Goal: Task Accomplishment & Management: Complete application form

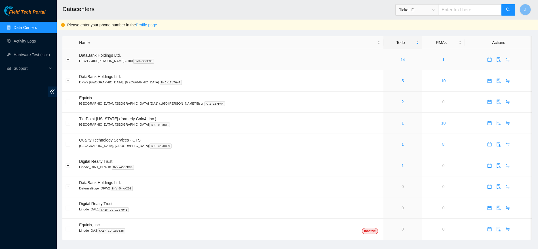
click at [400, 62] on link "14" at bounding box center [402, 59] width 5 height 5
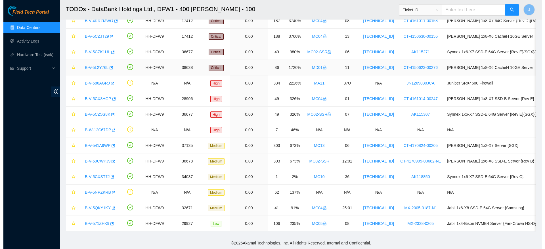
scroll to position [51, 0]
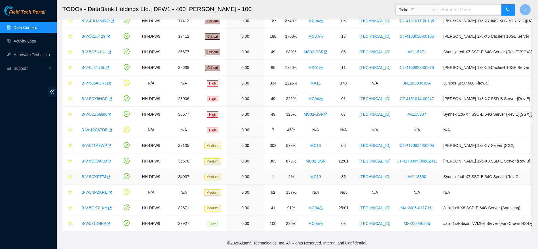
click at [96, 174] on link "B-V-5CXST7J" at bounding box center [93, 176] width 25 height 5
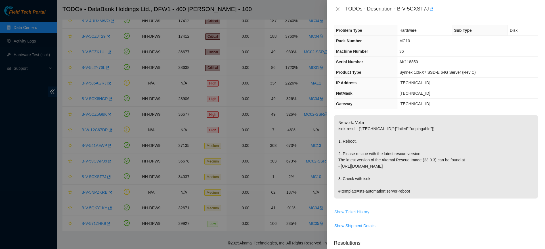
click at [353, 214] on span "Show Ticket History" at bounding box center [351, 212] width 35 height 6
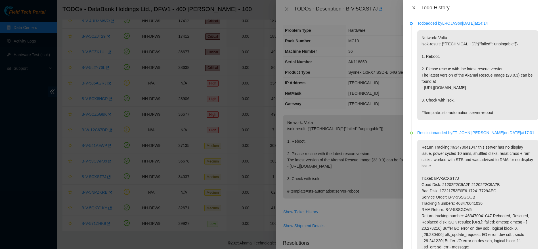
click at [413, 7] on icon "close" at bounding box center [413, 7] width 5 height 5
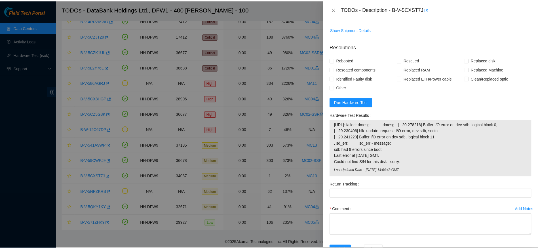
scroll to position [216, 0]
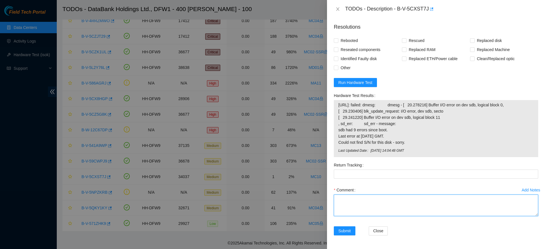
click at [378, 201] on textarea "Comment" at bounding box center [436, 206] width 204 height 22
type textarea "attempted reboot, server remains on, rescue stick is stuck red, no display issu…"
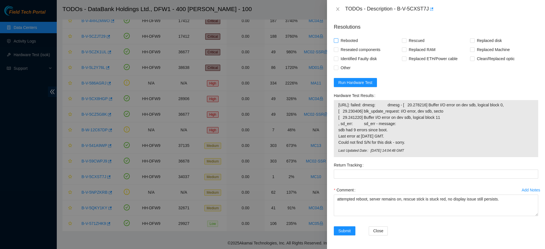
click at [337, 41] on input "Rebooted" at bounding box center [336, 40] width 4 height 4
checkbox input "true"
click at [341, 66] on span "Other" at bounding box center [345, 67] width 14 height 9
click at [338, 66] on input "Other" at bounding box center [336, 68] width 4 height 4
checkbox input "true"
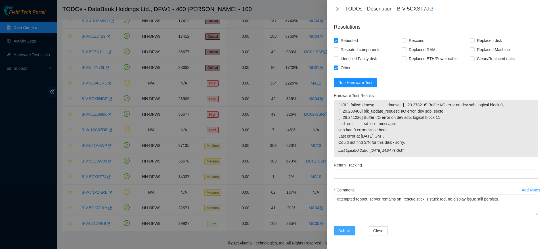
click at [339, 228] on span "Submit" at bounding box center [344, 231] width 12 height 6
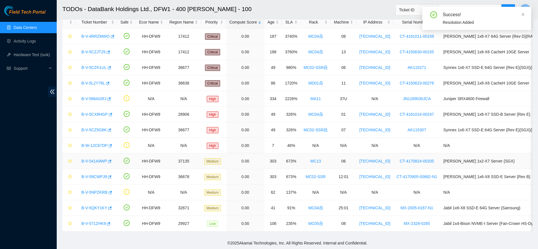
scroll to position [39, 0]
click at [24, 25] on link "Data Centers" at bounding box center [25, 27] width 23 height 5
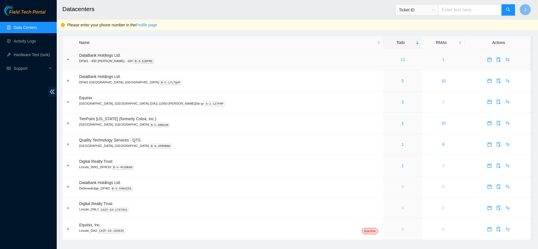
click at [400, 58] on link "13" at bounding box center [402, 59] width 5 height 5
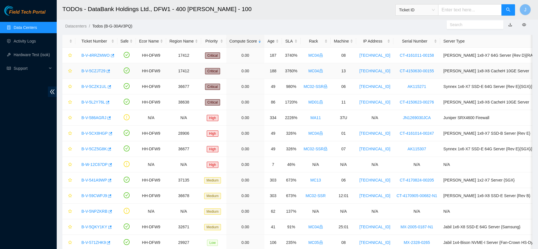
scroll to position [14, 0]
click at [99, 119] on link "B-V-586AGRJ" at bounding box center [93, 117] width 25 height 5
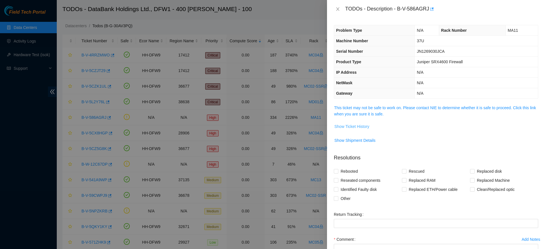
click at [361, 130] on button "Show Ticket History" at bounding box center [351, 126] width 35 height 9
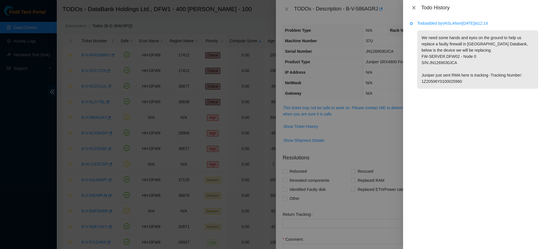
click at [411, 9] on icon "close" at bounding box center [413, 7] width 5 height 5
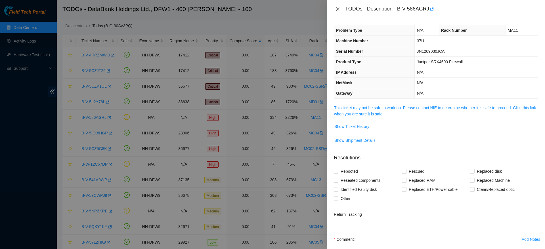
click at [340, 8] on button "Close" at bounding box center [338, 9] width 8 height 5
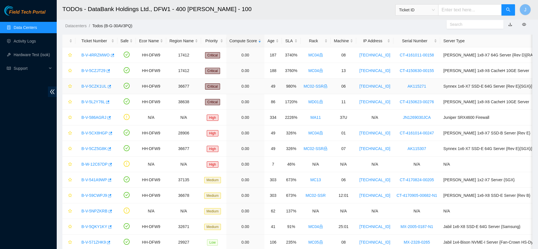
scroll to position [39, 0]
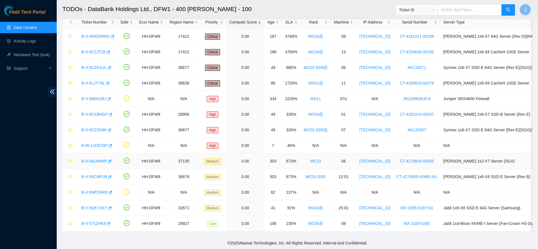
click at [93, 159] on link "B-V-541A9WP" at bounding box center [94, 161] width 26 height 5
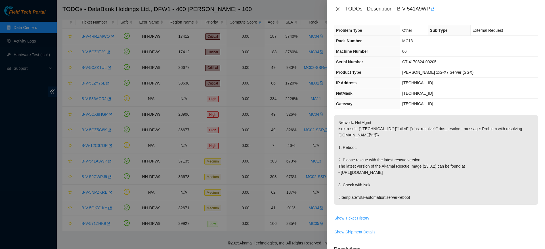
click at [338, 9] on icon "close" at bounding box center [337, 8] width 3 height 3
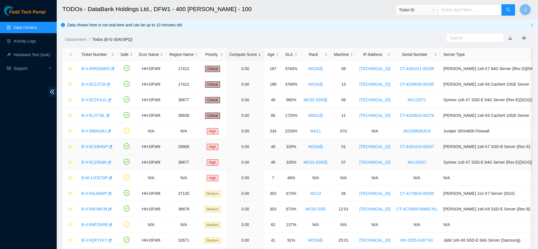
scroll to position [1, 0]
click at [95, 68] on link "B-V-4RRZMWO" at bounding box center [95, 68] width 28 height 5
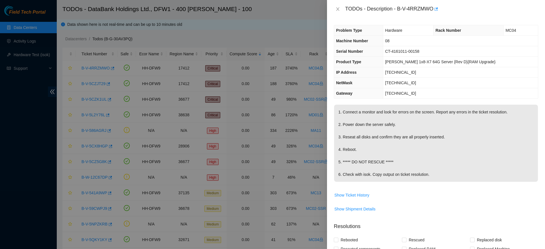
click at [336, 12] on div "TODOs - Description - B-V-4RRZMWO" at bounding box center [436, 9] width 204 height 9
click at [338, 7] on icon "close" at bounding box center [337, 9] width 5 height 5
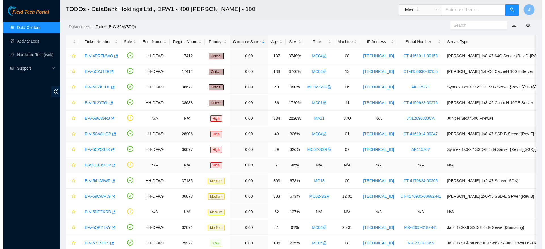
scroll to position [12, 0]
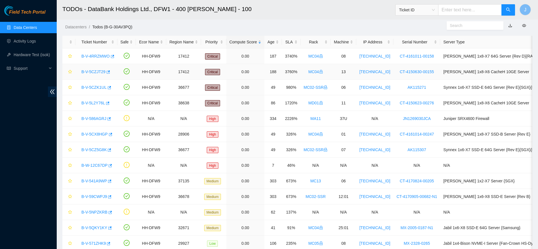
click at [93, 73] on link "B-V-5CZJT29" at bounding box center [93, 71] width 24 height 5
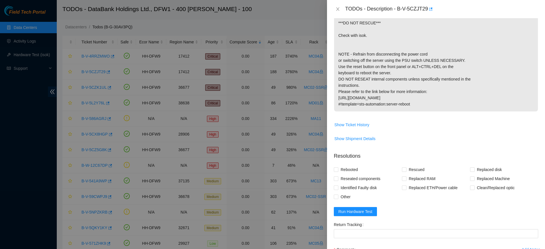
scroll to position [230, 0]
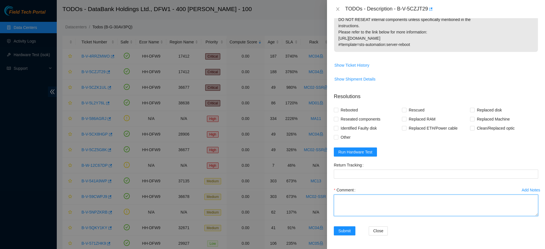
click at [358, 200] on textarea "Comment" at bounding box center [436, 206] width 204 height 22
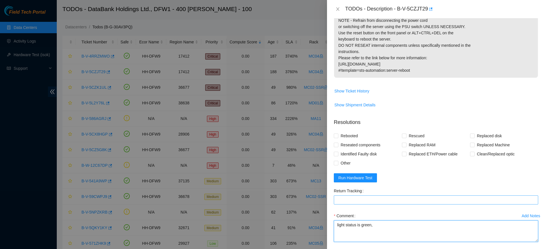
scroll to position [203, 0]
click at [336, 229] on textarea "light status is green," at bounding box center [436, 232] width 204 height 22
click at [395, 229] on textarea "psu light status is green," at bounding box center [436, 232] width 204 height 22
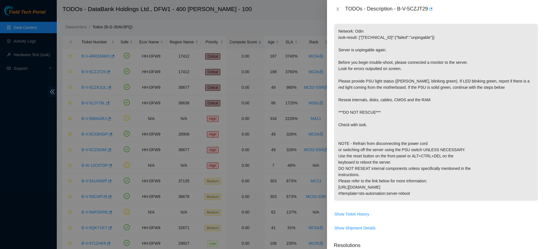
scroll to position [230, 0]
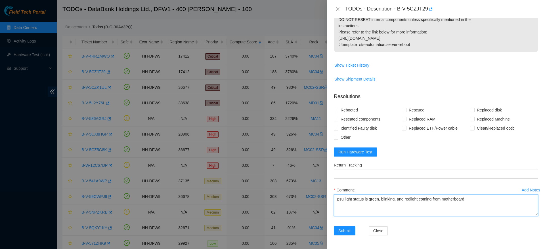
click at [393, 202] on textarea "psu light status is green, blinking, and redlight coming from motherboard" at bounding box center [436, 206] width 204 height 22
click at [413, 200] on textarea "psu light status is green, blinking green, and redlight coming from motherboard" at bounding box center [436, 206] width 204 height 22
click at [308, 245] on div at bounding box center [272, 124] width 545 height 249
click at [420, 200] on textarea "psu light status is green, blinking green, and re redlight coming from motherbo…" at bounding box center [436, 206] width 204 height 22
click at [487, 193] on div "Comment" at bounding box center [436, 189] width 204 height 9
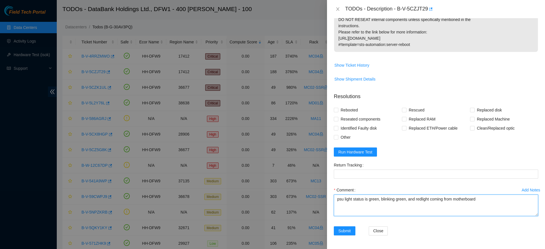
click at [488, 200] on textarea "psu light status is green, blinking green, and redlight coming from motherboard" at bounding box center [436, 206] width 204 height 22
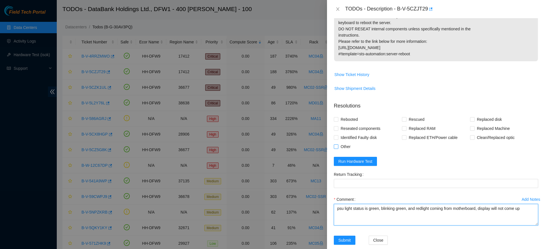
type textarea "psu light status is green, blinking green, and redlight coming from motherboard…"
click at [342, 150] on span "Other" at bounding box center [345, 146] width 14 height 9
click at [338, 148] on input "Other" at bounding box center [336, 146] width 4 height 4
checkbox input "true"
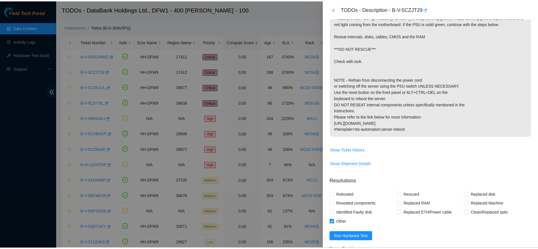
scroll to position [230, 0]
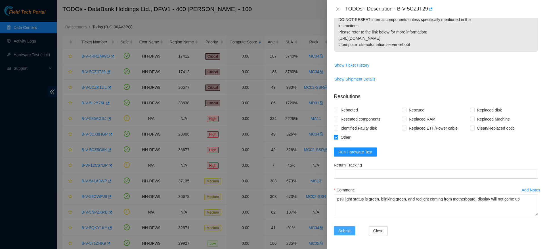
click at [347, 231] on span "Submit" at bounding box center [344, 231] width 12 height 6
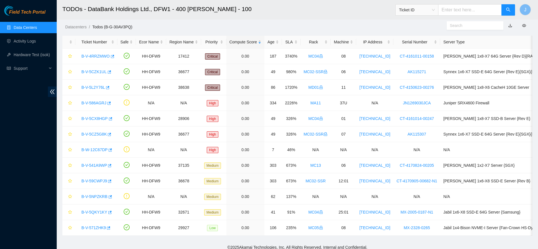
scroll to position [136, 0]
